Goal: Ask a question

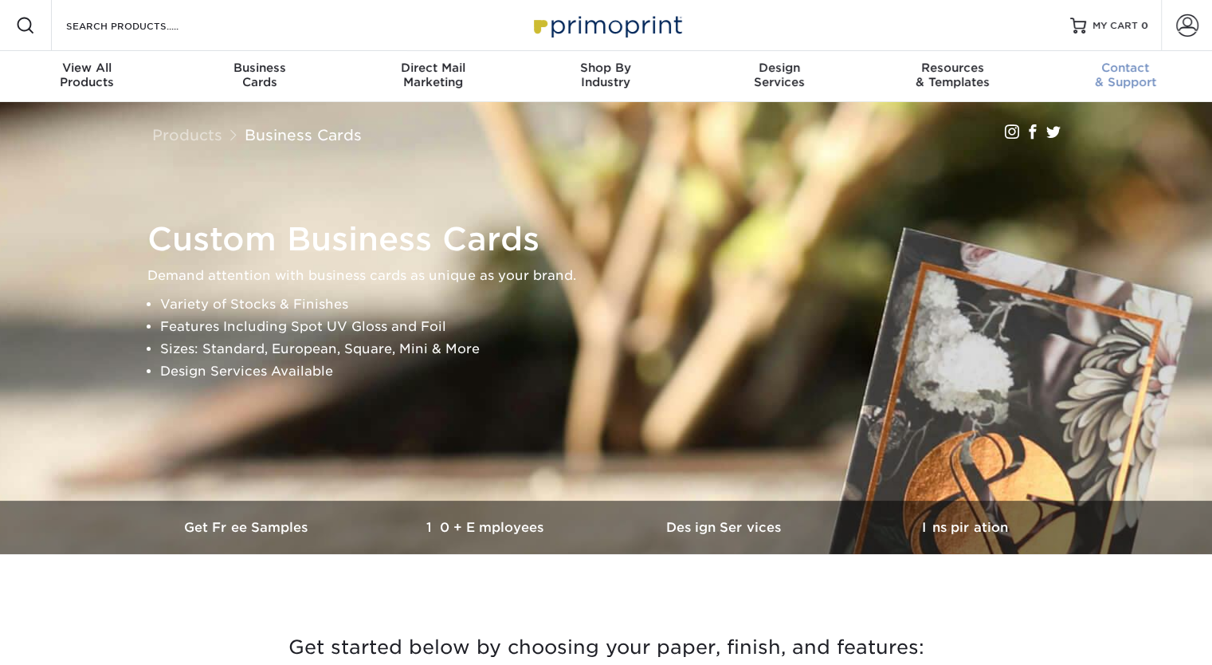
click at [1122, 71] on span "Contact" at bounding box center [1126, 68] width 173 height 14
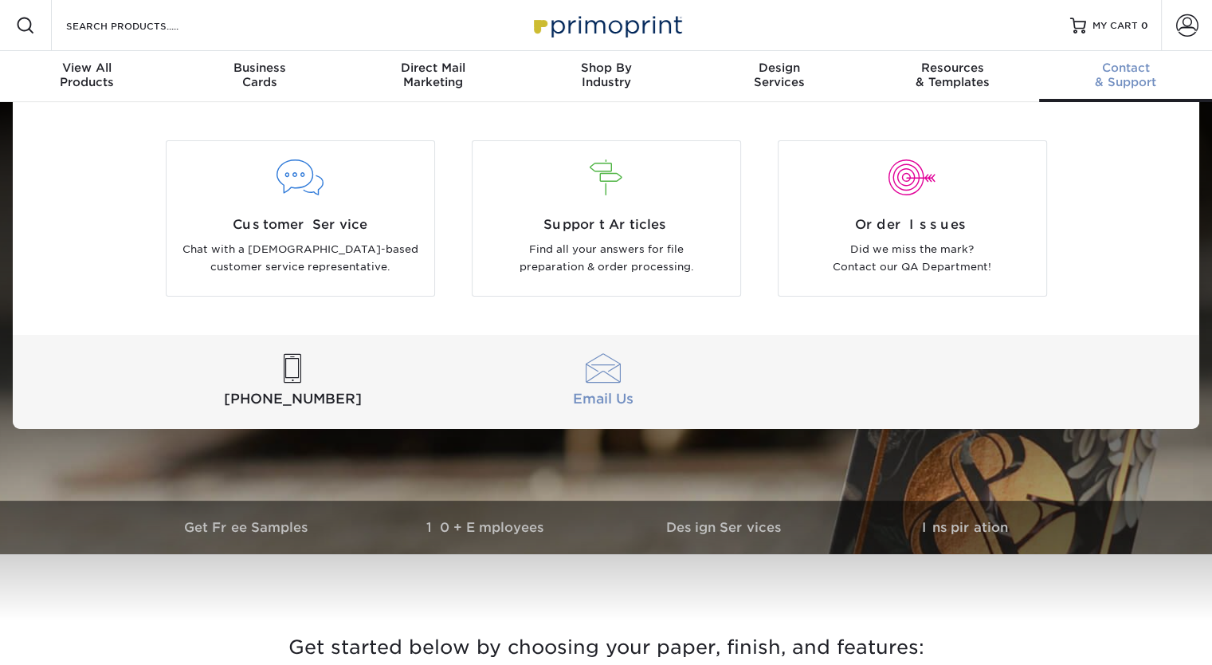
click at [608, 381] on div at bounding box center [603, 368] width 304 height 29
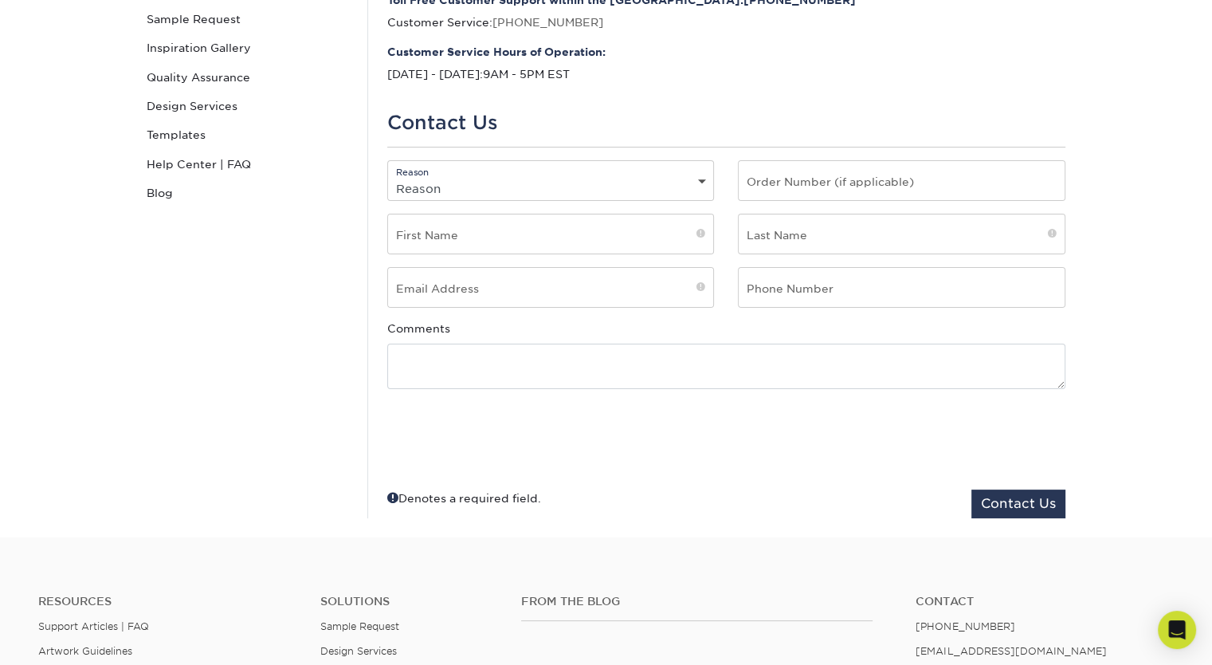
scroll to position [239, 0]
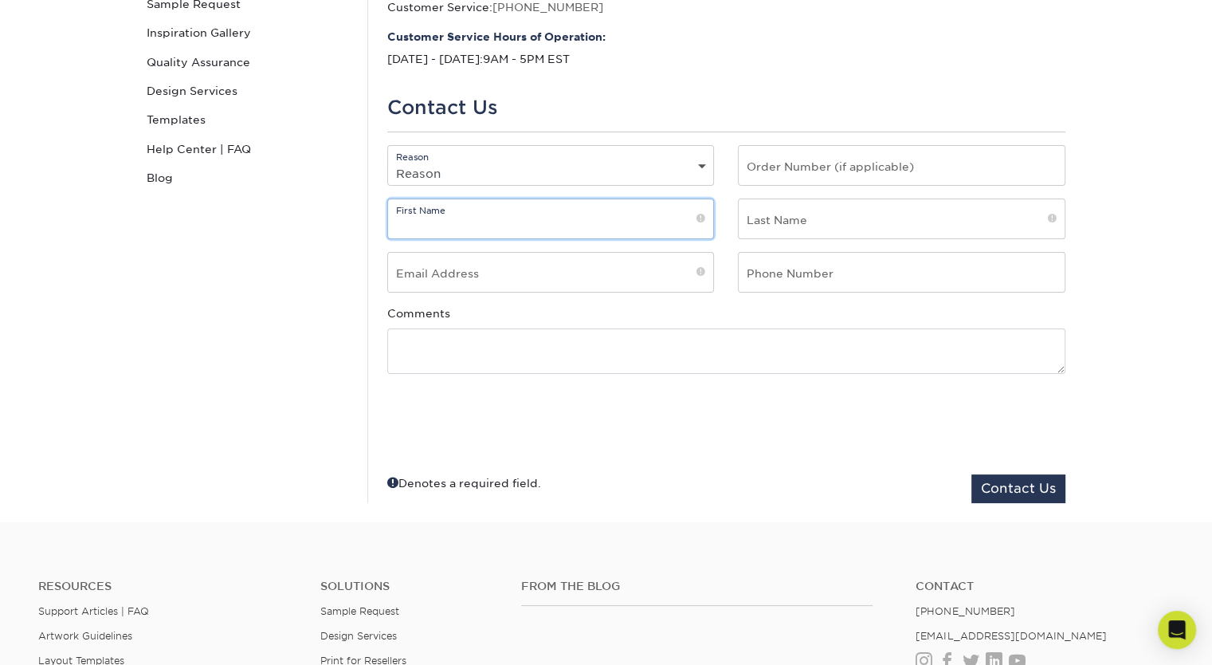
click at [587, 223] on input "text" at bounding box center [551, 218] width 326 height 39
type input "[PERSON_NAME]"
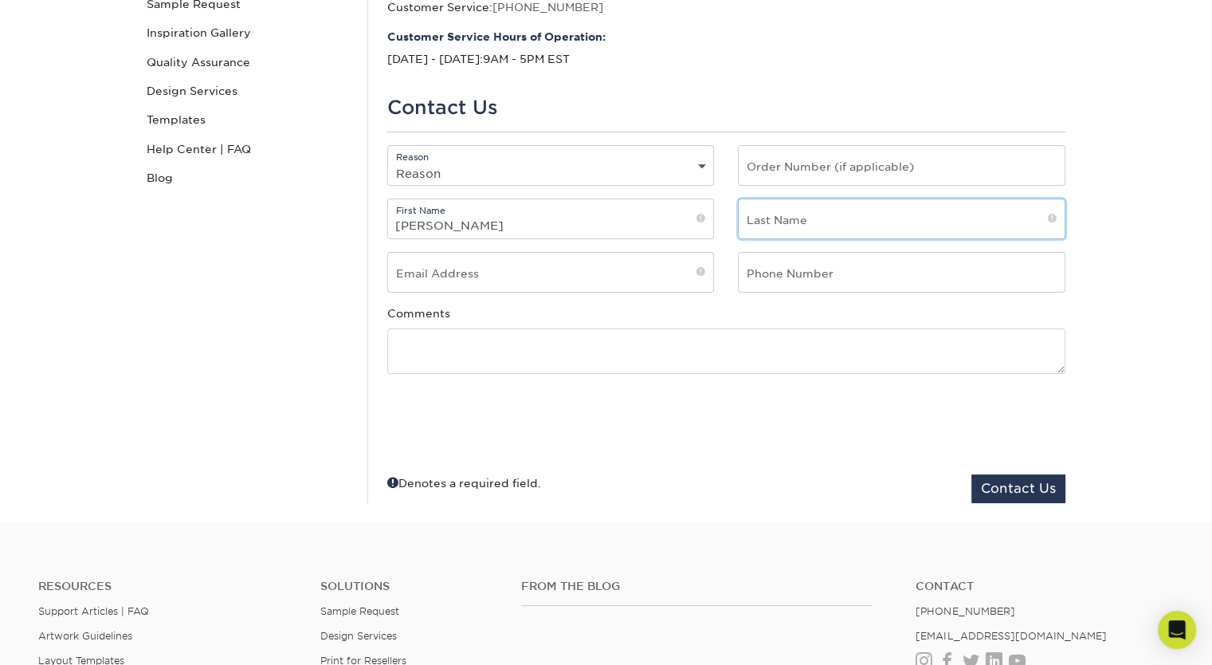
type input "[PERSON_NAME]"
type input "[EMAIL_ADDRESS][DOMAIN_NAME]"
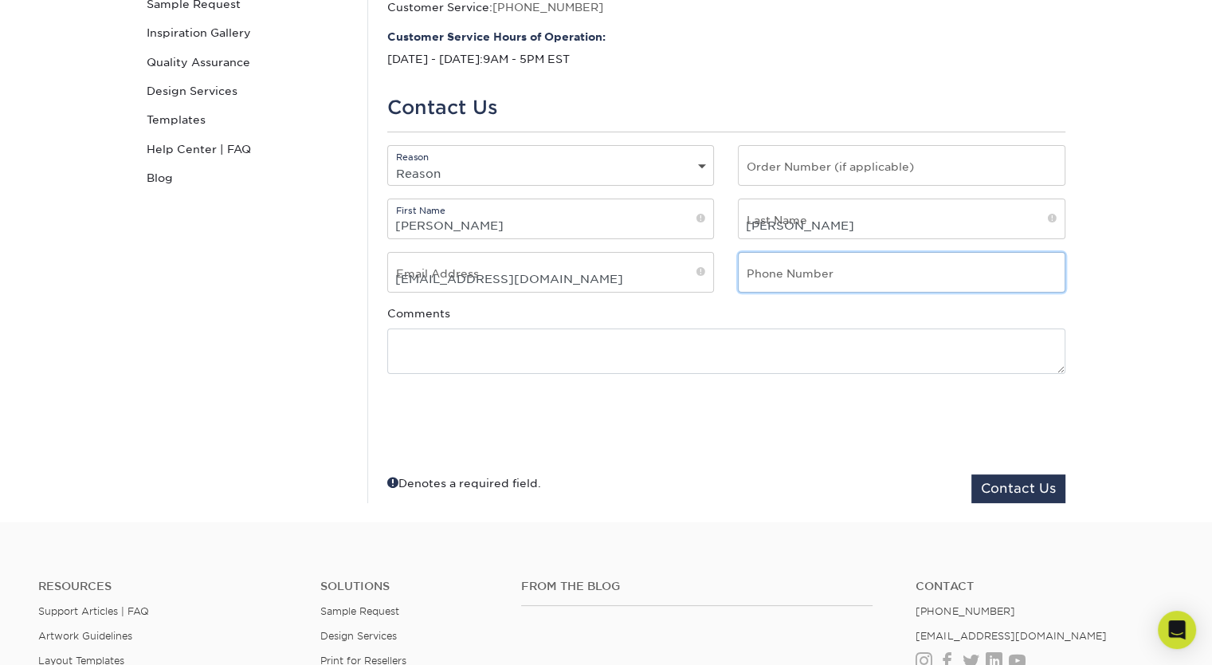
type input "9735680803"
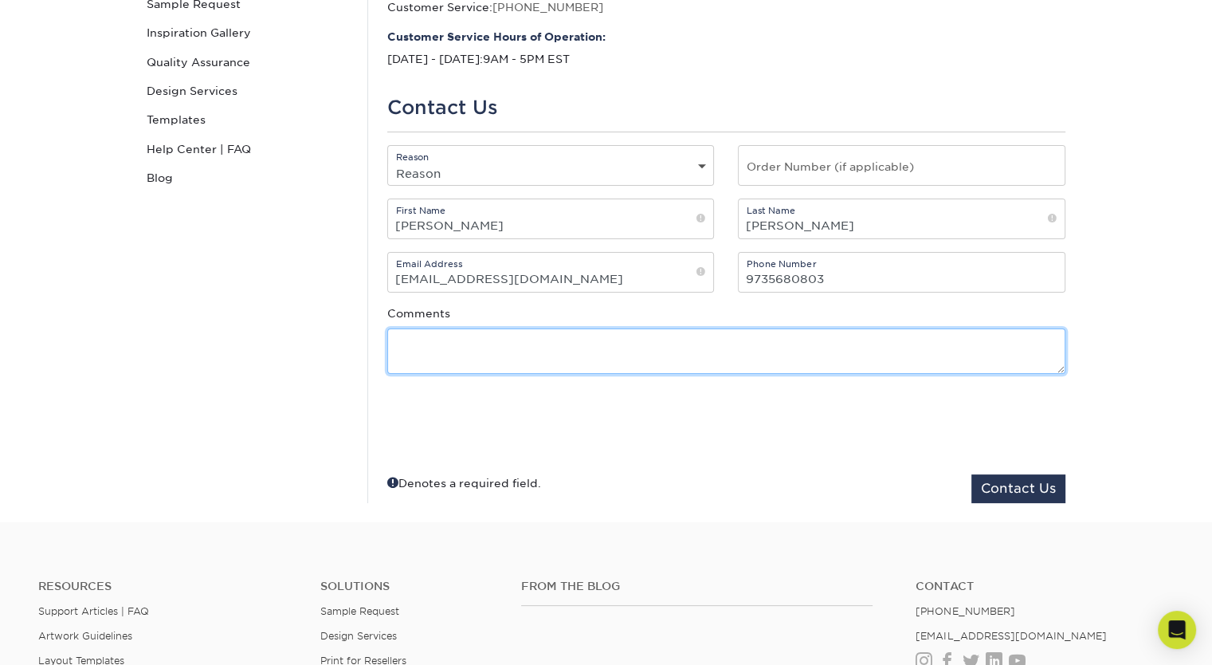
click at [418, 358] on textarea at bounding box center [726, 350] width 678 height 45
paste textarea "Hi, do you have onion paper or onion skin paper for business cards? It is so th…"
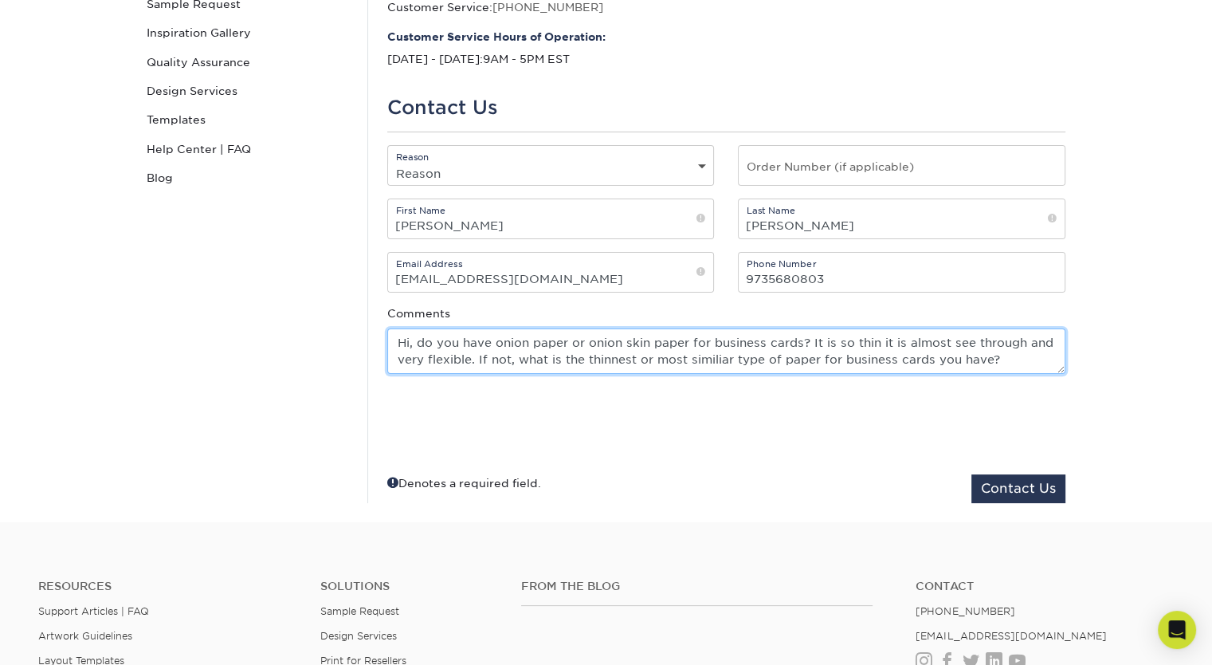
type textarea "Hi, do you have onion paper or onion skin paper for business cards? It is so th…"
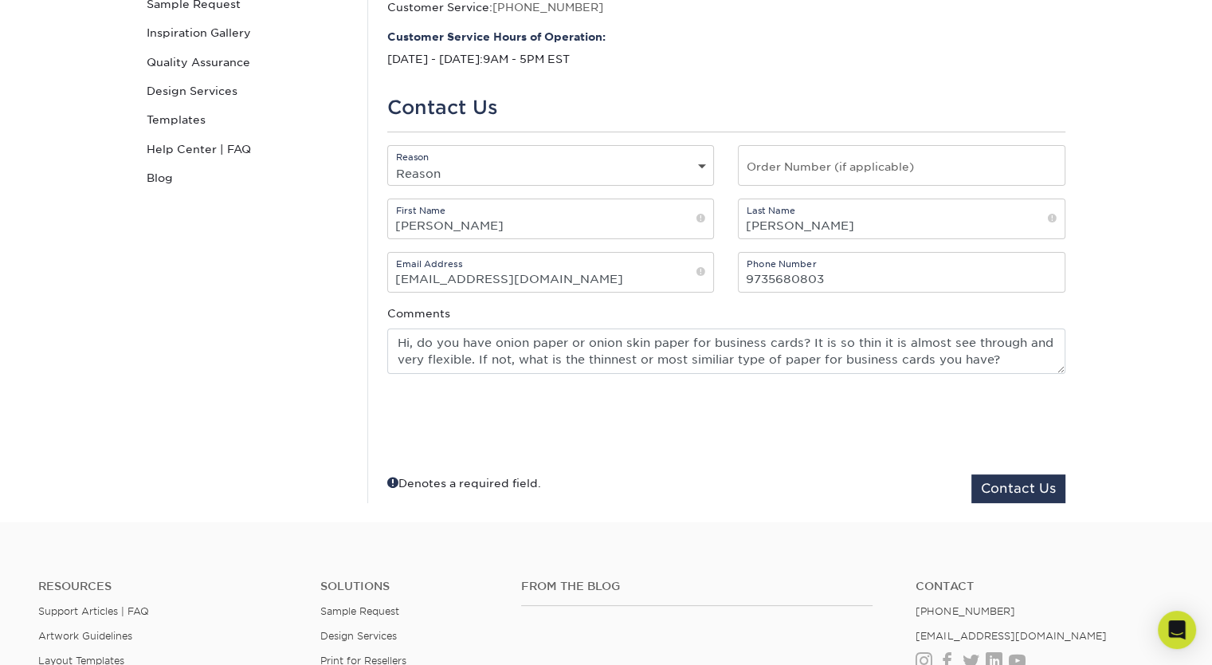
click at [445, 170] on select "Reason General File Preparation Order Status Online Design Issue with your prin…" at bounding box center [551, 173] width 326 height 23
select select "General"
click at [388, 162] on select "Reason General File Preparation Order Status Online Design Issue with your prin…" at bounding box center [551, 173] width 326 height 23
click at [230, 321] on div "Contact Us Contact Custom Orders Sample Request Inspiration Gallery Quality Ass…" at bounding box center [247, 217] width 239 height 572
drag, startPoint x: 269, startPoint y: 358, endPoint x: 285, endPoint y: 358, distance: 15.9
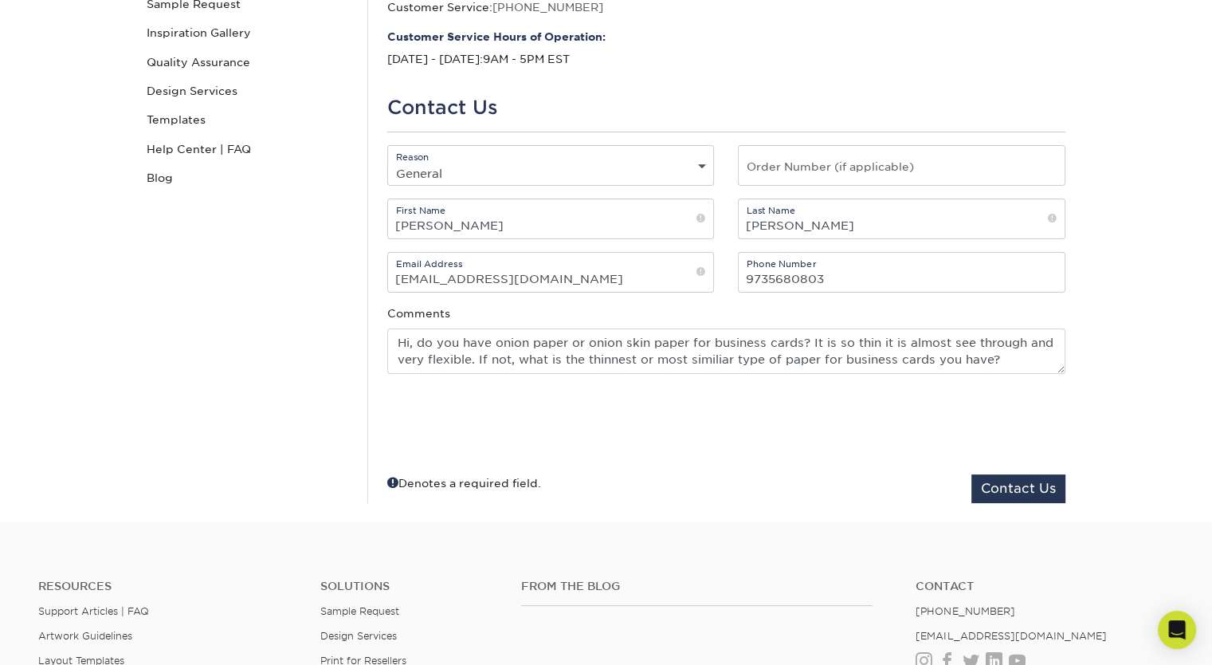
click at [274, 358] on div "Contact Us Contact Custom Orders Sample Request Inspiration Gallery Quality Ass…" at bounding box center [247, 217] width 239 height 572
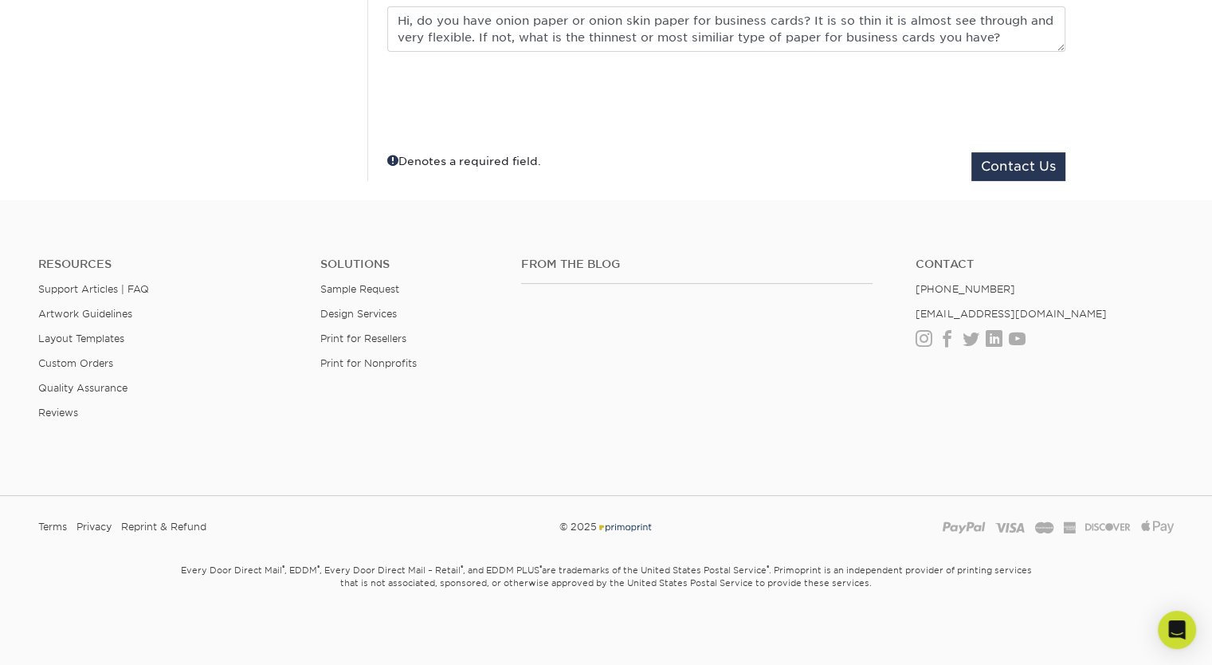
scroll to position [83, 0]
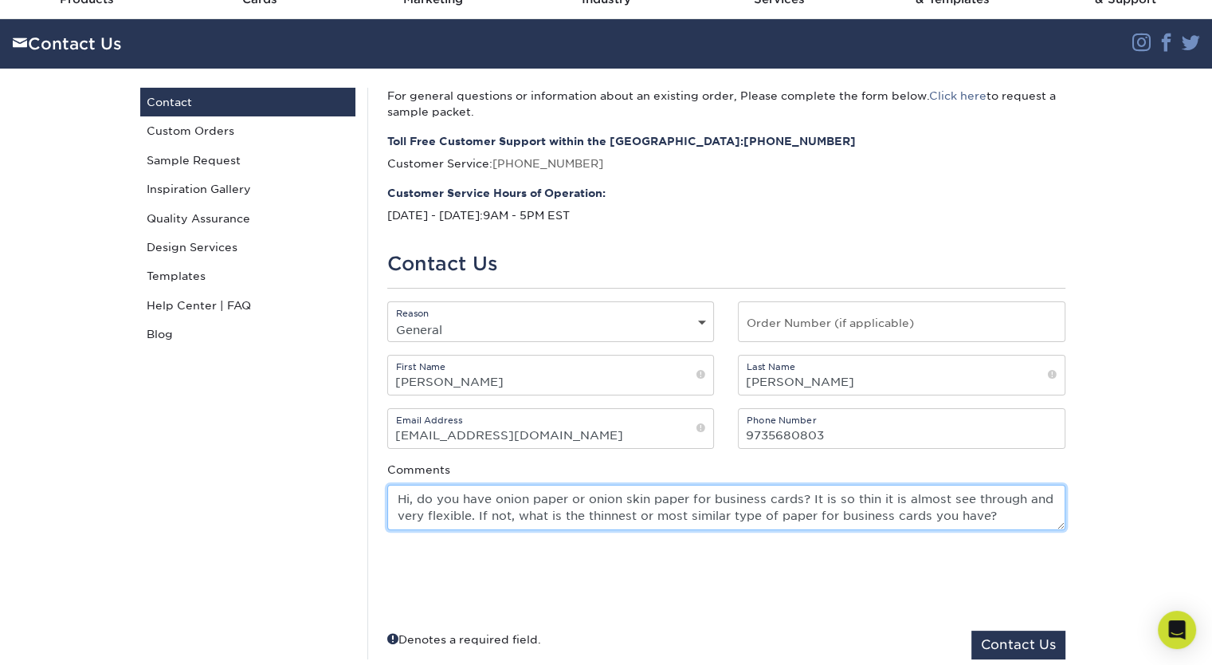
click at [832, 517] on textarea "Hi, do you have onion paper or onion skin paper for business cards? It is so th…" at bounding box center [726, 507] width 678 height 45
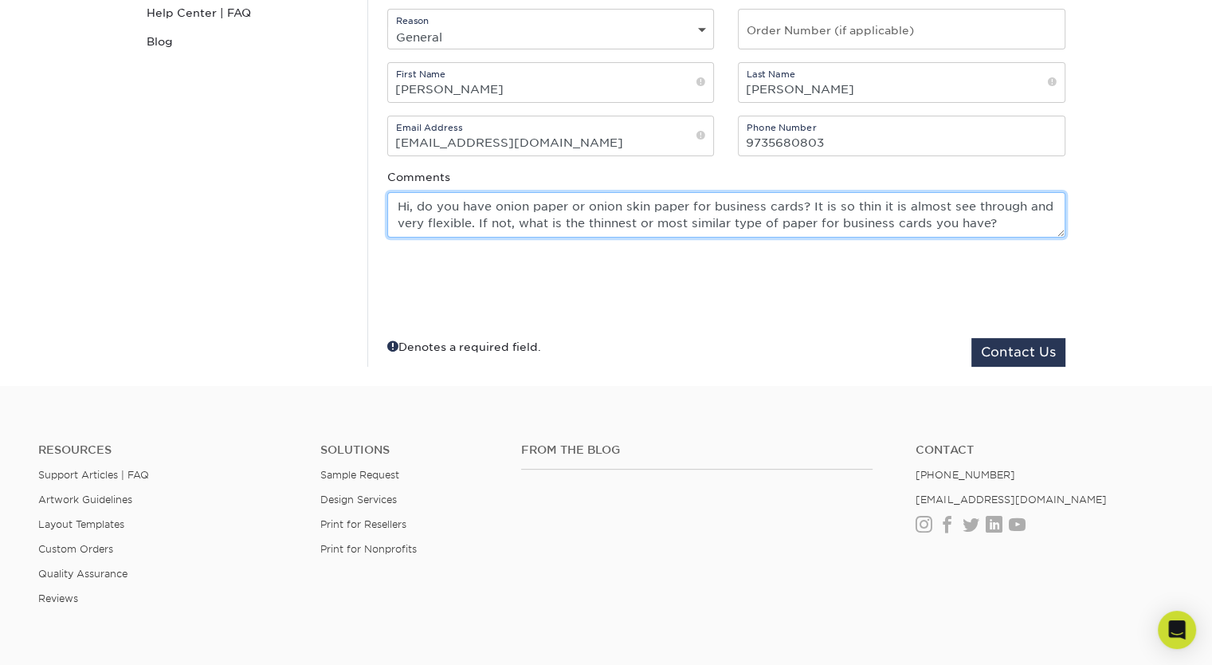
scroll to position [402, 0]
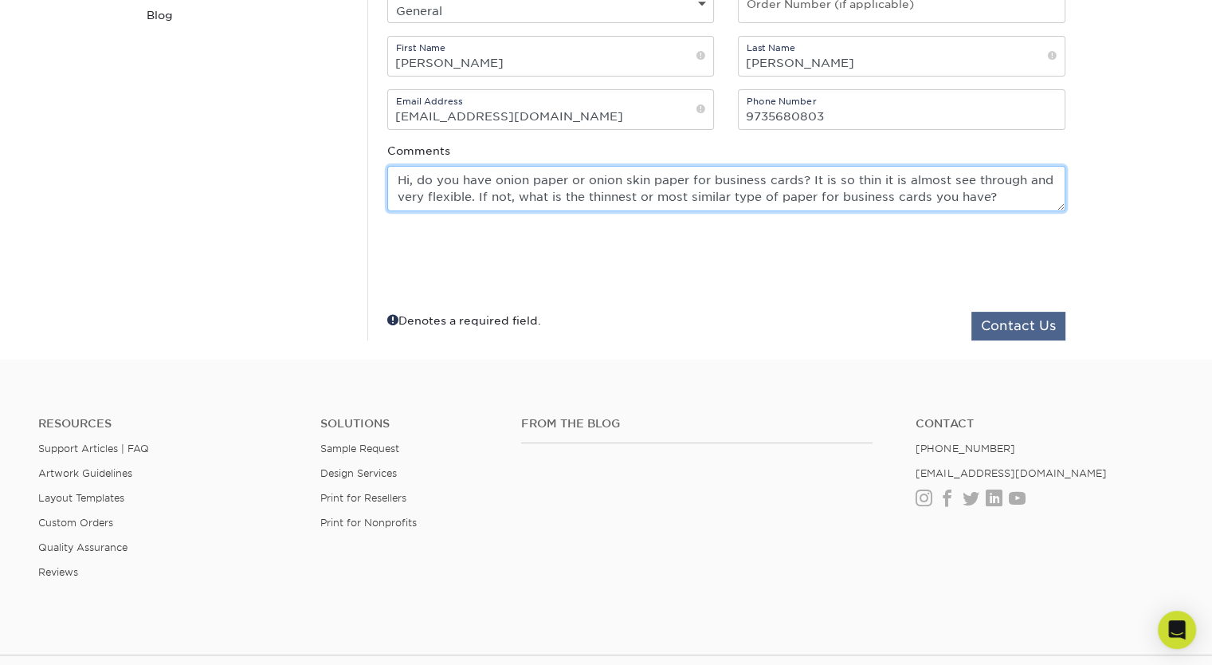
type textarea "Hi, do you have onion paper or onion skin paper for business cards? It is so th…"
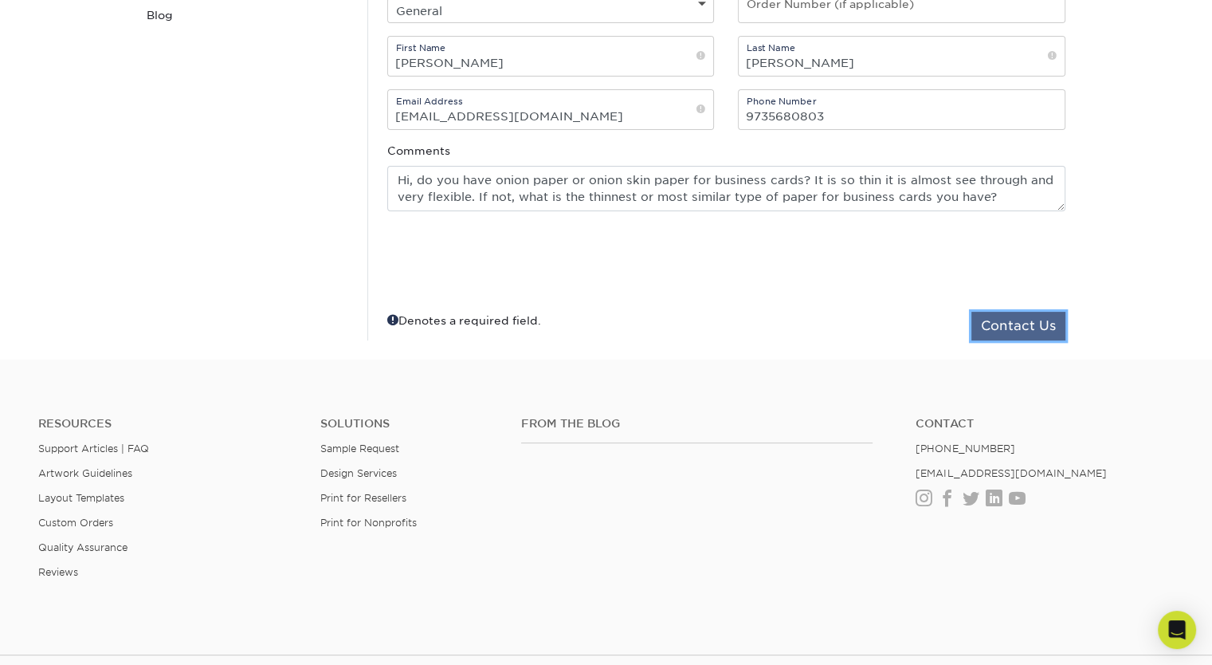
click at [1005, 324] on button "Contact Us" at bounding box center [1019, 326] width 94 height 29
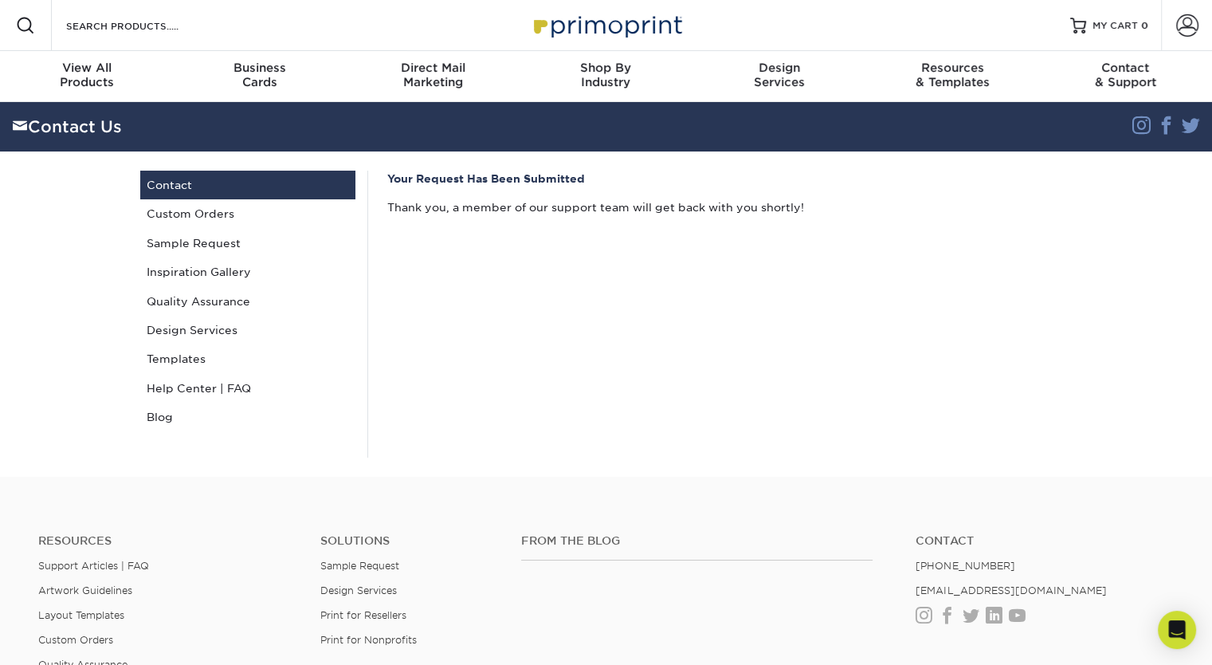
drag, startPoint x: 839, startPoint y: 4, endPoint x: 826, endPoint y: 0, distance: 14.1
click at [839, 3] on div "Resources Menu Search Products Account SIGN IN CREATE AN ACCOUNT forgot passwor…" at bounding box center [606, 25] width 1212 height 51
